Goal: Task Accomplishment & Management: Complete application form

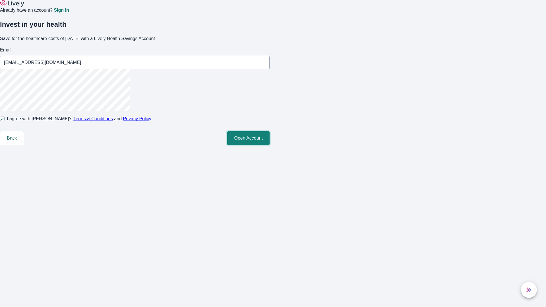
click at [269, 145] on button "Open Account" at bounding box center [248, 138] width 42 height 14
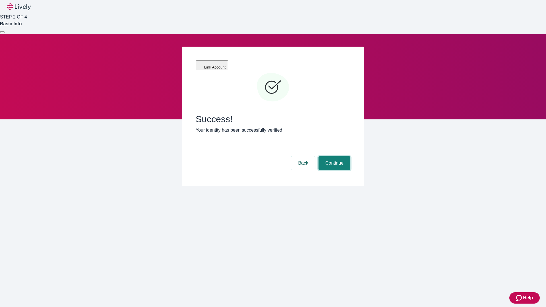
click at [333, 156] on button "Continue" at bounding box center [334, 163] width 32 height 14
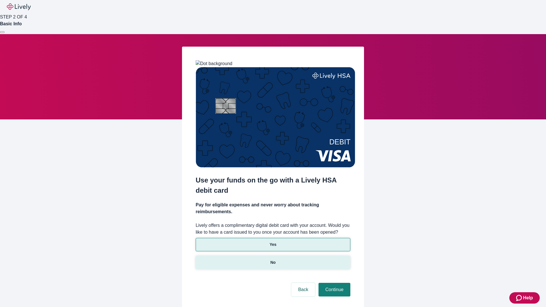
click at [273, 259] on p "No" at bounding box center [272, 262] width 5 height 6
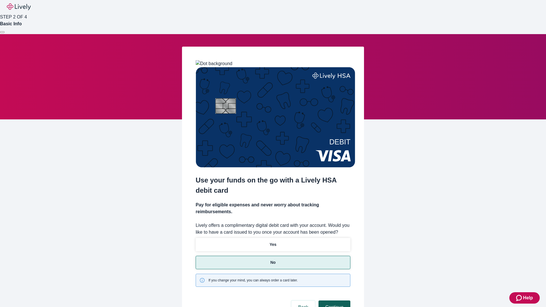
click at [333, 300] on button "Continue" at bounding box center [334, 307] width 32 height 14
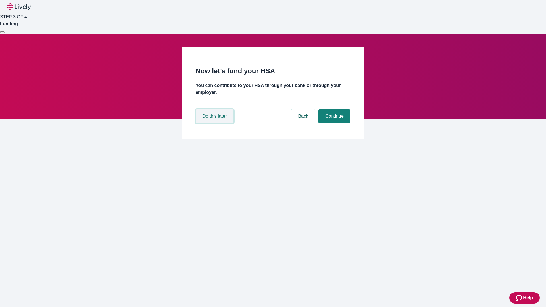
click at [215, 123] on button "Do this later" at bounding box center [215, 116] width 38 height 14
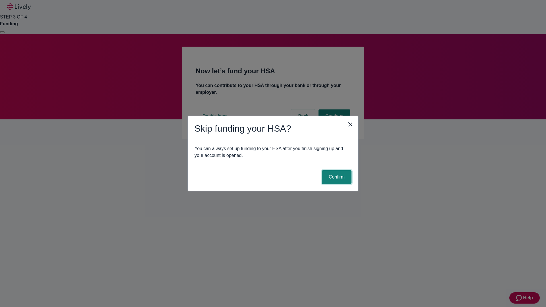
click at [336, 177] on button "Confirm" at bounding box center [337, 177] width 30 height 14
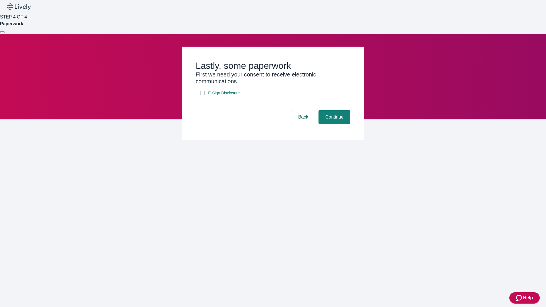
click at [202, 95] on input "E-Sign Disclosure" at bounding box center [202, 93] width 5 height 5
checkbox input "true"
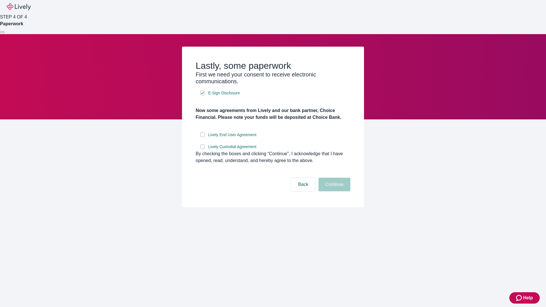
click at [202, 137] on input "Lively End User Agreement" at bounding box center [202, 134] width 5 height 5
checkbox input "true"
click at [202, 149] on input "Lively Custodial Agreement" at bounding box center [202, 146] width 5 height 5
checkbox input "true"
click at [333, 191] on button "Continue" at bounding box center [334, 185] width 32 height 14
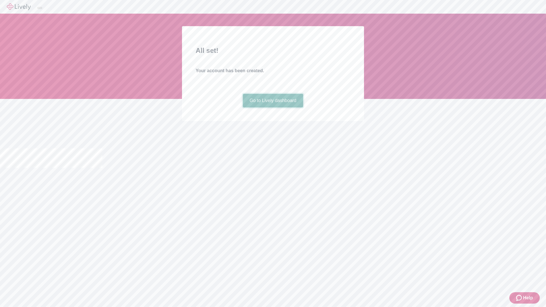
click at [273, 107] on link "Go to Lively dashboard" at bounding box center [273, 101] width 61 height 14
